Goal: Task Accomplishment & Management: Use online tool/utility

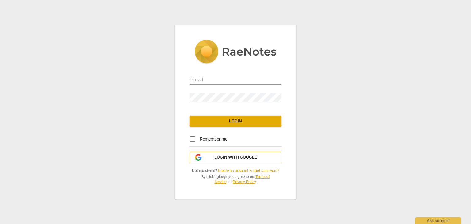
click at [239, 159] on span "Login with Google" at bounding box center [236, 157] width 43 height 6
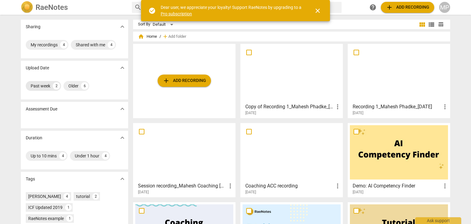
click at [44, 89] on div "Past week 2" at bounding box center [43, 86] width 35 height 10
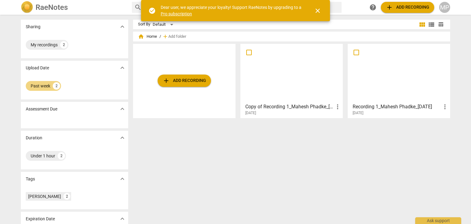
click at [319, 12] on span "close" at bounding box center [317, 10] width 7 height 7
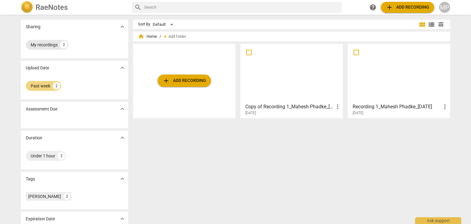
click at [49, 45] on div "My recordings" at bounding box center [44, 45] width 27 height 6
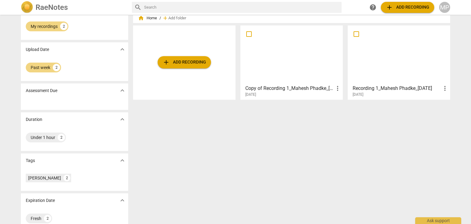
scroll to position [29, 0]
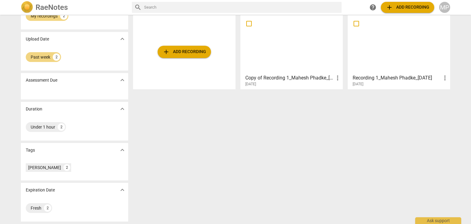
click at [284, 56] on div at bounding box center [292, 44] width 98 height 54
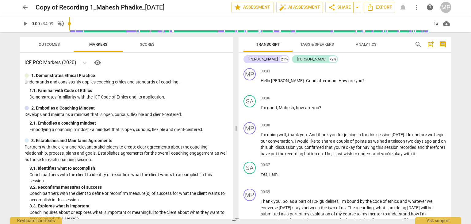
click at [60, 41] on span "Outcomes" at bounding box center [49, 45] width 36 height 8
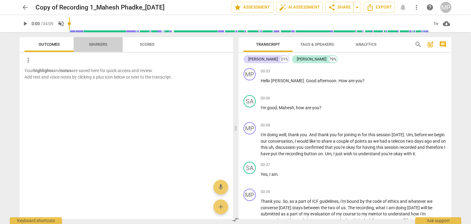
click at [101, 43] on span "Markers" at bounding box center [98, 44] width 18 height 5
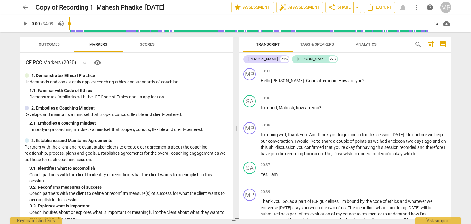
click at [151, 51] on button "Scores" at bounding box center [147, 44] width 49 height 15
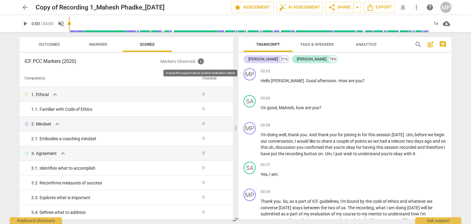
click at [203, 62] on span "info" at bounding box center [200, 61] width 7 height 7
click at [110, 40] on button "Markers" at bounding box center [98, 44] width 49 height 15
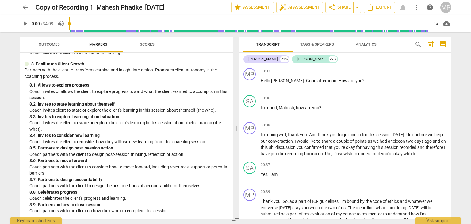
scroll to position [667, 0]
click at [328, 48] on span "Tags & Speakers" at bounding box center [317, 45] width 48 height 8
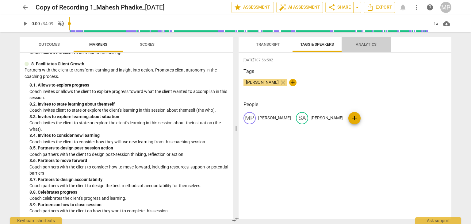
click at [363, 45] on span "Analytics" at bounding box center [366, 44] width 21 height 5
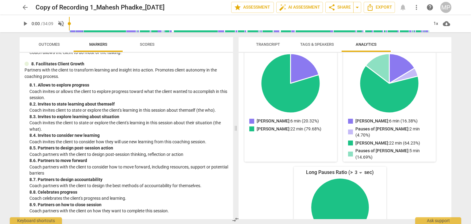
scroll to position [0, 0]
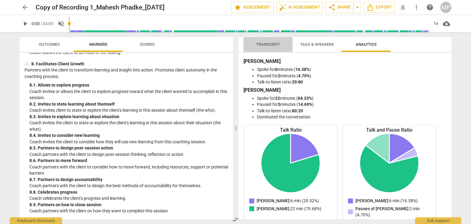
drag, startPoint x: 268, startPoint y: 44, endPoint x: 282, endPoint y: 42, distance: 14.2
click at [268, 44] on span "Transcript" at bounding box center [268, 44] width 24 height 5
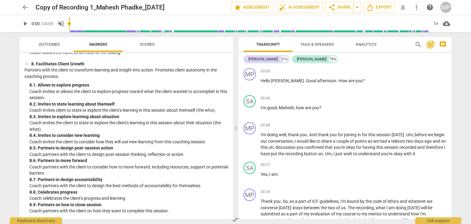
click at [430, 46] on span "post_add" at bounding box center [430, 44] width 7 height 7
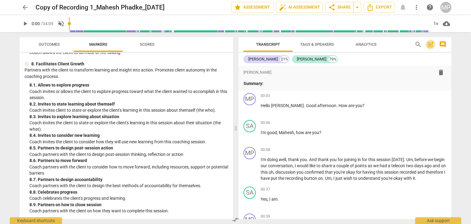
click at [430, 46] on span "post_add" at bounding box center [430, 44] width 7 height 7
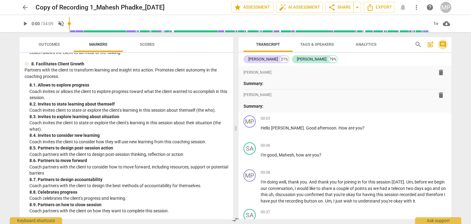
click at [443, 43] on span "comment" at bounding box center [443, 44] width 7 height 7
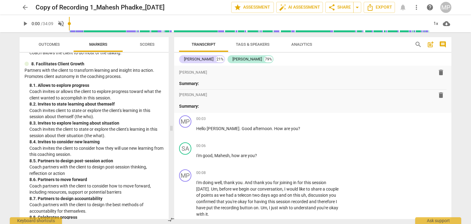
click at [443, 43] on span "comment" at bounding box center [443, 44] width 7 height 7
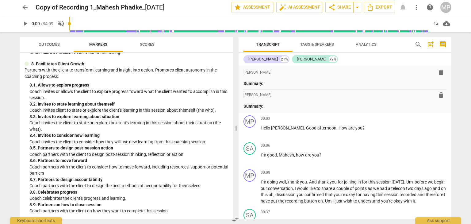
scroll to position [667, 0]
click at [438, 74] on span "delete" at bounding box center [441, 72] width 7 height 7
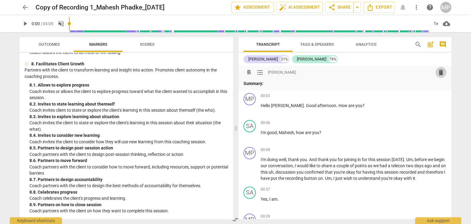
click at [438, 75] on span "delete" at bounding box center [441, 72] width 7 height 7
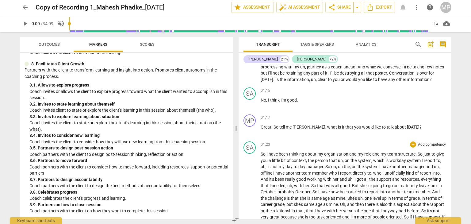
scroll to position [0, 0]
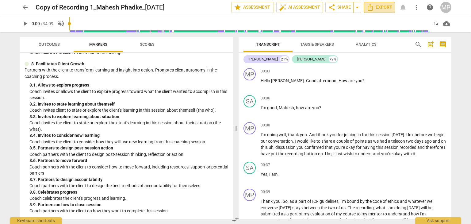
click at [372, 10] on icon "Export" at bounding box center [370, 7] width 7 height 7
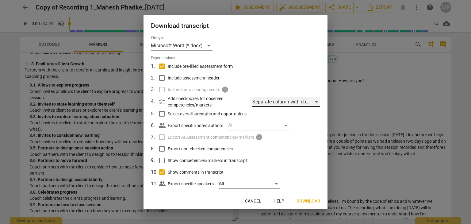
click at [293, 102] on div "Separate column with check marks" at bounding box center [287, 102] width 68 height 10
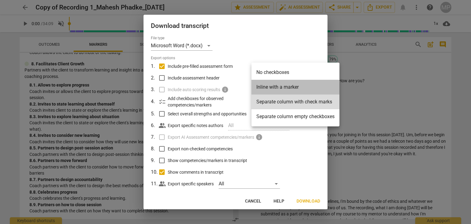
click at [294, 85] on li "Inline with a marker" at bounding box center [296, 87] width 88 height 15
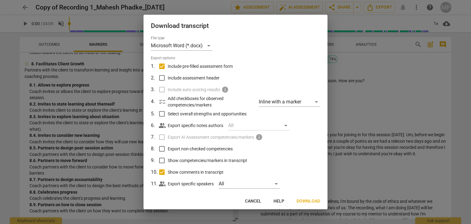
click at [163, 104] on span "checklist" at bounding box center [162, 101] width 7 height 7
click at [163, 80] on input "Include assessment header" at bounding box center [162, 78] width 12 height 12
checkbox input "true"
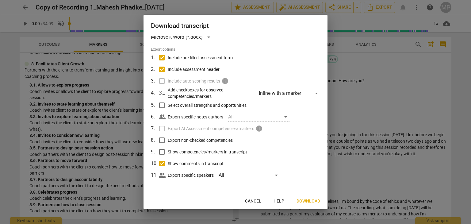
click at [161, 151] on input "Show competencies/markers in transcript" at bounding box center [162, 152] width 12 height 12
checkbox input "true"
click at [261, 123] on label "Export AI Assessment competencies/markers info" at bounding box center [235, 129] width 161 height 12
click at [260, 118] on div "All" at bounding box center [258, 117] width 61 height 10
click at [260, 117] on div "All" at bounding box center [258, 117] width 61 height 10
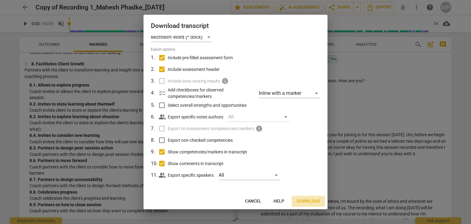
click at [309, 202] on span "Download" at bounding box center [309, 201] width 24 height 6
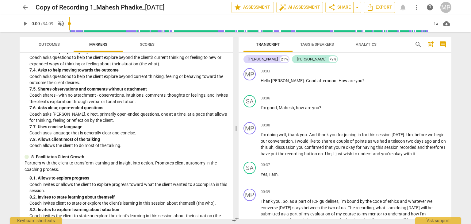
scroll to position [545, 0]
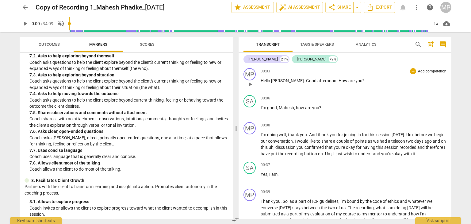
click at [418, 72] on p "Add competency" at bounding box center [432, 72] width 29 height 6
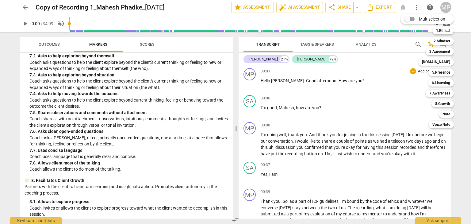
click at [338, 43] on div at bounding box center [235, 112] width 471 height 224
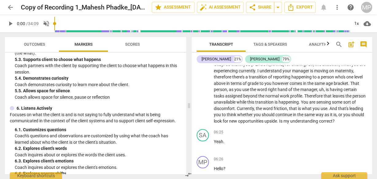
scroll to position [368, 0]
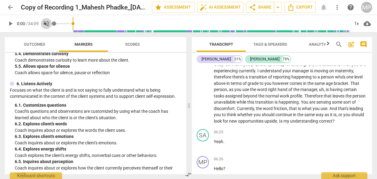
click at [49, 21] on span "volume_off" at bounding box center [46, 23] width 7 height 7
type input "1"
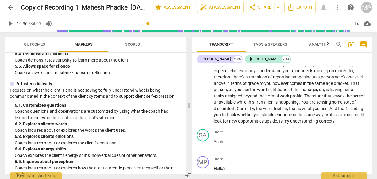
click at [148, 26] on input "range" at bounding box center [203, 24] width 293 height 20
drag, startPoint x: 146, startPoint y: 26, endPoint x: 162, endPoint y: 27, distance: 15.7
click at [175, 25] on input "range" at bounding box center [203, 24] width 293 height 20
drag, startPoint x: 11, startPoint y: 23, endPoint x: 18, endPoint y: 29, distance: 8.7
click at [12, 23] on span "play_arrow" at bounding box center [10, 23] width 7 height 7
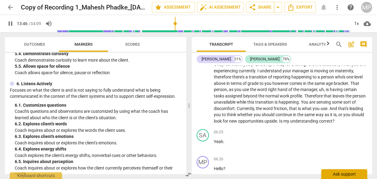
scroll to position [1332, 0]
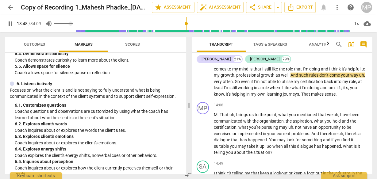
type input "829"
click at [50, 26] on span "volume_up" at bounding box center [48, 23] width 7 height 7
type input "0"
type input "830"
click at [50, 26] on span "volume_off" at bounding box center [48, 23] width 7 height 7
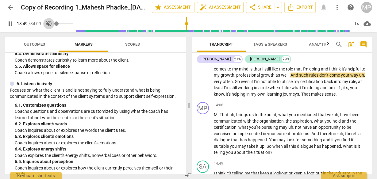
type input "1"
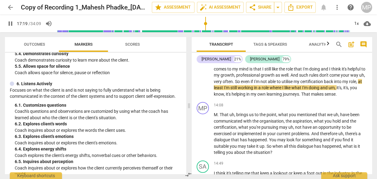
click at [206, 25] on input "range" at bounding box center [203, 24] width 293 height 20
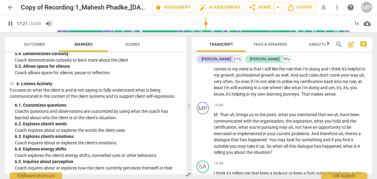
scroll to position [1651, 0]
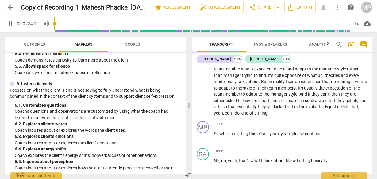
drag, startPoint x: 204, startPoint y: 22, endPoint x: 41, endPoint y: 17, distance: 163.4
click at [54, 17] on input "range" at bounding box center [201, 24] width 295 height 20
click at [11, 28] on button "pause" at bounding box center [10, 23] width 11 height 11
click at [11, 27] on button "play_arrow" at bounding box center [10, 23] width 11 height 11
click at [64, 24] on input "range" at bounding box center [201, 24] width 295 height 20
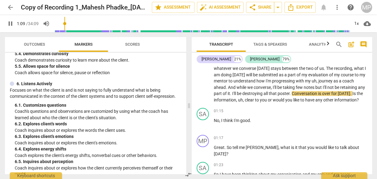
scroll to position [417, 0]
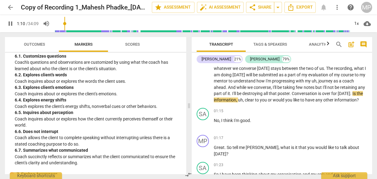
click at [135, 22] on input "range" at bounding box center [201, 24] width 295 height 20
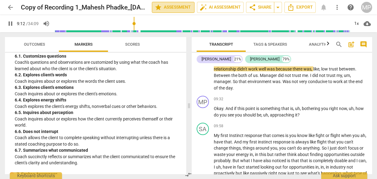
click at [159, 9] on span "star" at bounding box center [158, 7] width 7 height 7
type input "553"
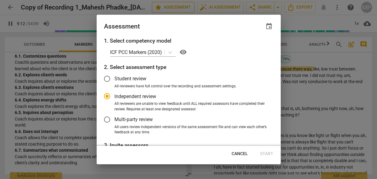
radio input "false"
type input "557"
radio input "false"
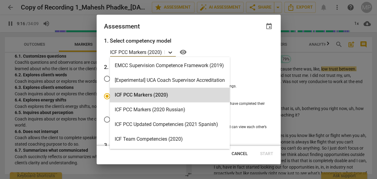
click at [174, 51] on div at bounding box center [170, 52] width 11 height 9
type input "558"
radio input "false"
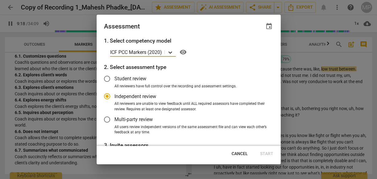
click at [174, 50] on div at bounding box center [170, 52] width 11 height 9
type input "559"
radio input "false"
click at [184, 51] on span "visibility" at bounding box center [183, 51] width 7 height 7
type input "560"
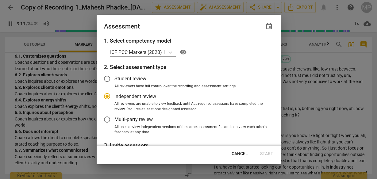
radio input "false"
type input "568"
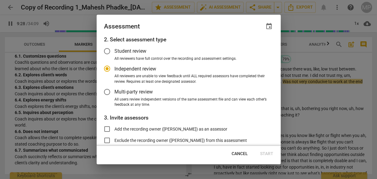
radio input "false"
type input "569"
radio input "false"
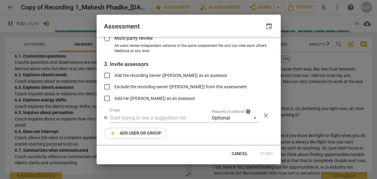
type input "573"
click at [211, 76] on span "Add the recording owner (Mahesh Phadke) as an assessor" at bounding box center [170, 75] width 113 height 6
click at [114, 76] on input "Add the recording owner (Mahesh Phadke) as an assessor" at bounding box center [107, 75] width 15 height 15
checkbox input "true"
radio input "false"
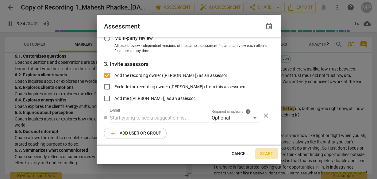
click at [268, 156] on span "Start" at bounding box center [266, 154] width 13 height 6
type input "576"
radio input "false"
type input "Mahesh Phadke <maphadke@gmail.com>"
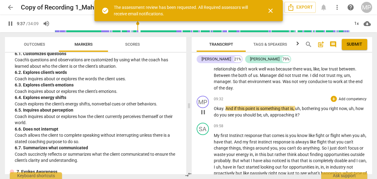
scroll to position [415, 0]
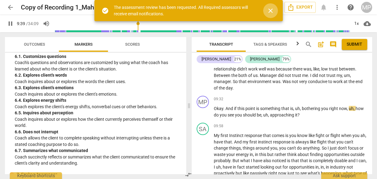
click at [268, 8] on span "close" at bounding box center [270, 10] width 7 height 7
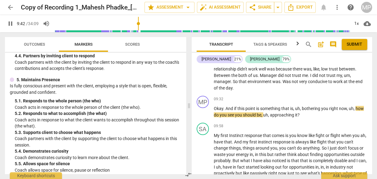
scroll to position [267, 0]
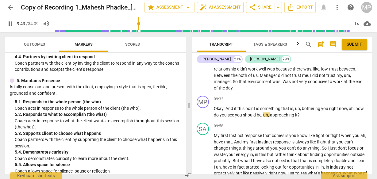
click at [78, 24] on input "range" at bounding box center [201, 24] width 295 height 20
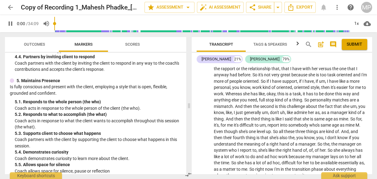
drag, startPoint x: 59, startPoint y: 24, endPoint x: 29, endPoint y: 23, distance: 29.8
click at [54, 22] on input "range" at bounding box center [201, 24] width 295 height 20
click at [10, 25] on span "pause" at bounding box center [10, 23] width 7 height 7
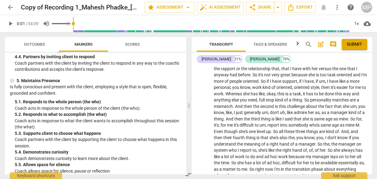
type input "2"
click at [44, 25] on span "volume_up" at bounding box center [46, 23] width 7 height 7
type input "0"
type input "2"
click at [44, 25] on span "volume_off" at bounding box center [46, 23] width 7 height 7
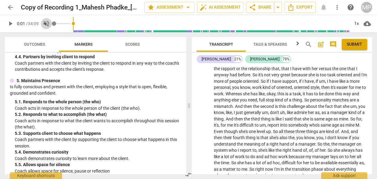
type input "1"
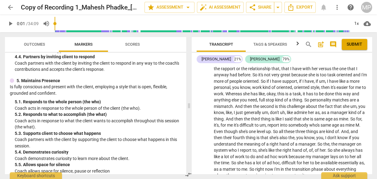
drag, startPoint x: 99, startPoint y: 26, endPoint x: 80, endPoint y: 26, distance: 19.0
click at [99, 26] on input "range" at bounding box center [201, 24] width 295 height 20
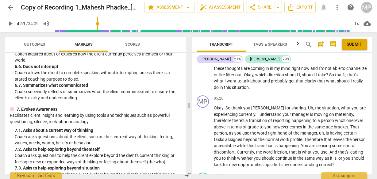
scroll to position [513, 0]
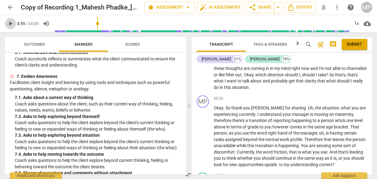
click at [7, 25] on span "play_arrow" at bounding box center [10, 23] width 7 height 7
click at [112, 22] on input "range" at bounding box center [201, 24] width 295 height 20
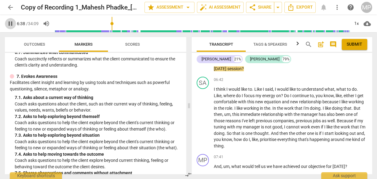
drag, startPoint x: 10, startPoint y: 22, endPoint x: 46, endPoint y: 41, distance: 40.1
click at [10, 22] on span "pause" at bounding box center [10, 23] width 7 height 7
type input "398"
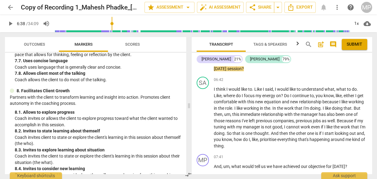
scroll to position [688, 0]
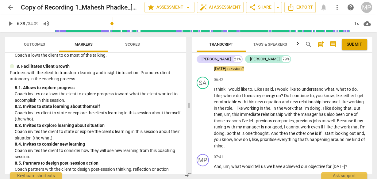
click at [107, 141] on p "Coach invites the client to state or explore the client's learning in this sess…" at bounding box center [98, 135] width 167 height 13
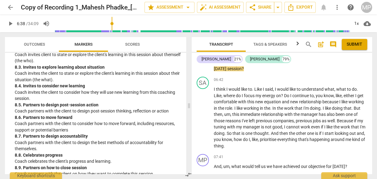
scroll to position [754, 0]
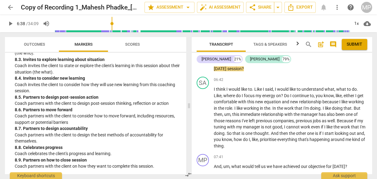
click at [111, 135] on p "Coach partners with the client to design the best methods of accountability for…" at bounding box center [98, 138] width 167 height 13
